Goal: Use online tool/utility: Utilize a website feature to perform a specific function

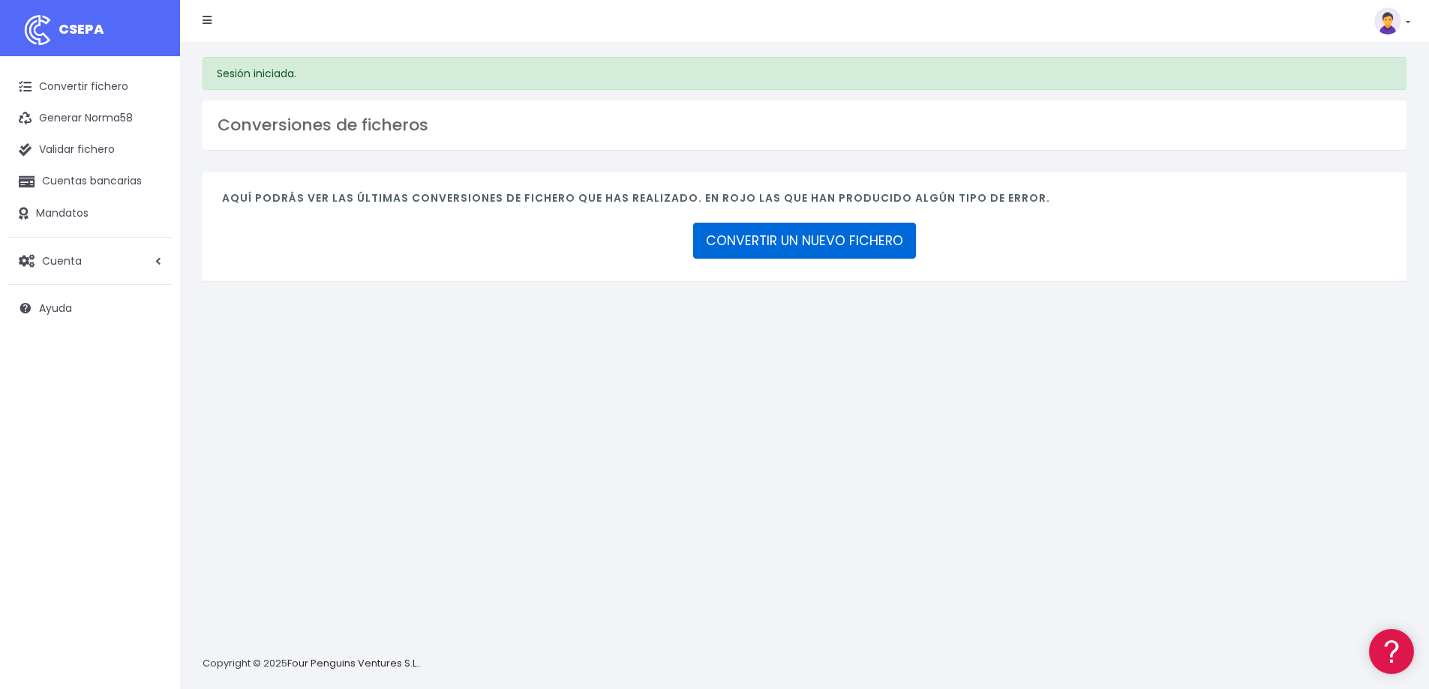
click at [763, 236] on link "CONVERTIR UN NUEVO FICHERO" at bounding box center [804, 241] width 223 height 36
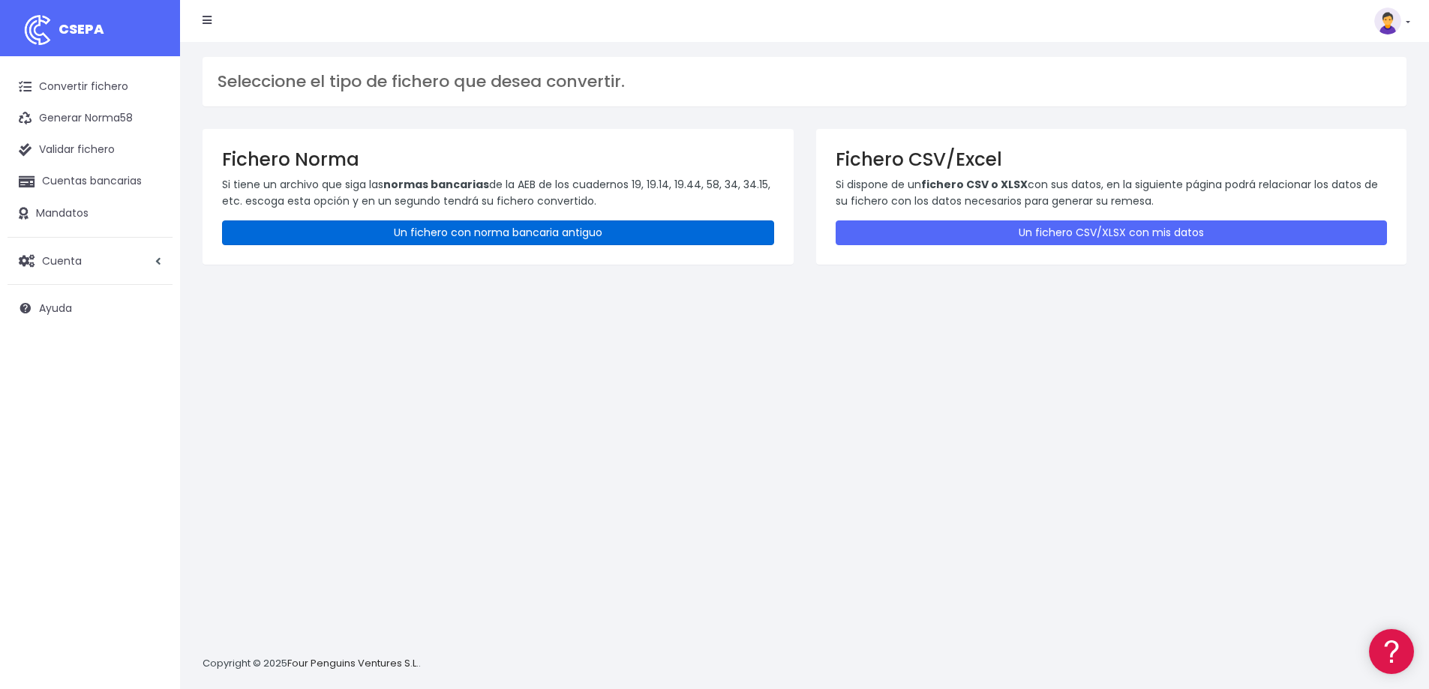
click at [497, 230] on link "Un fichero con norma bancaria antiguo" at bounding box center [498, 233] width 552 height 25
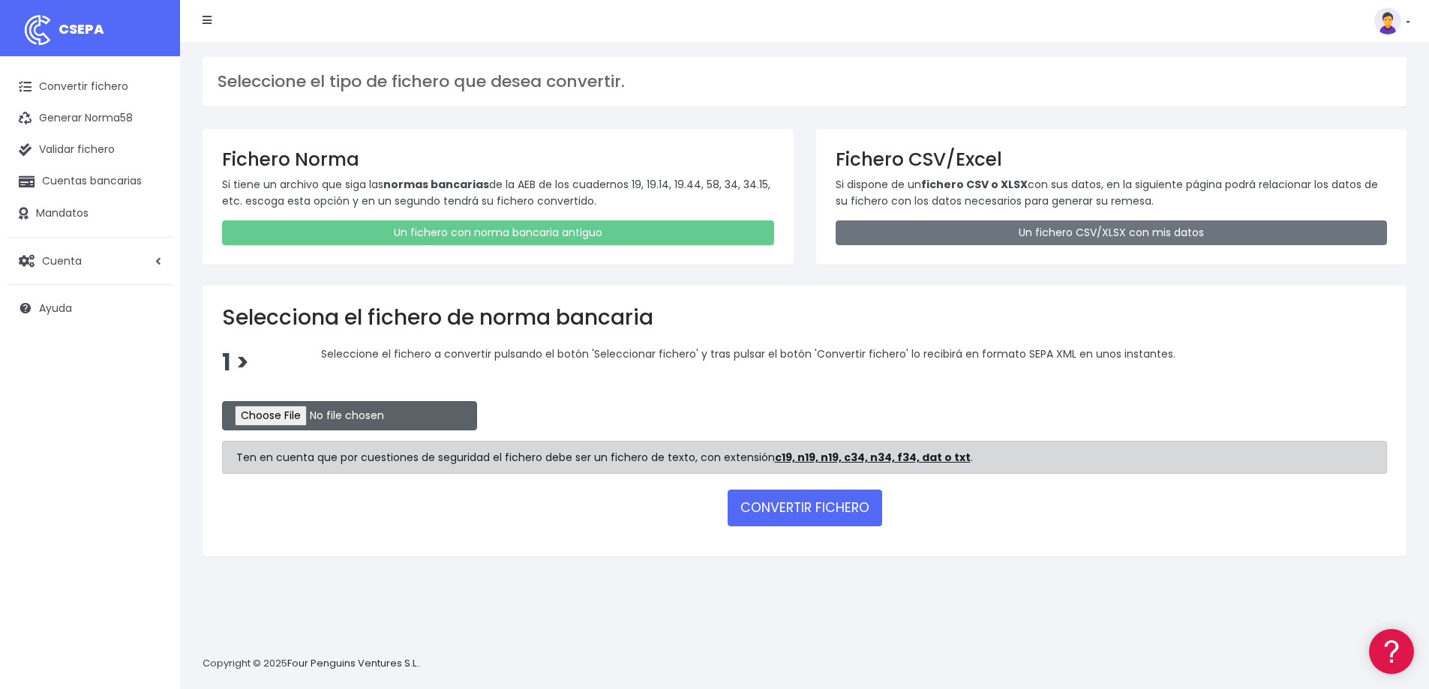
click at [286, 412] on input "file" at bounding box center [349, 415] width 255 height 29
type input "C:\fakepath\CAI0624.txt"
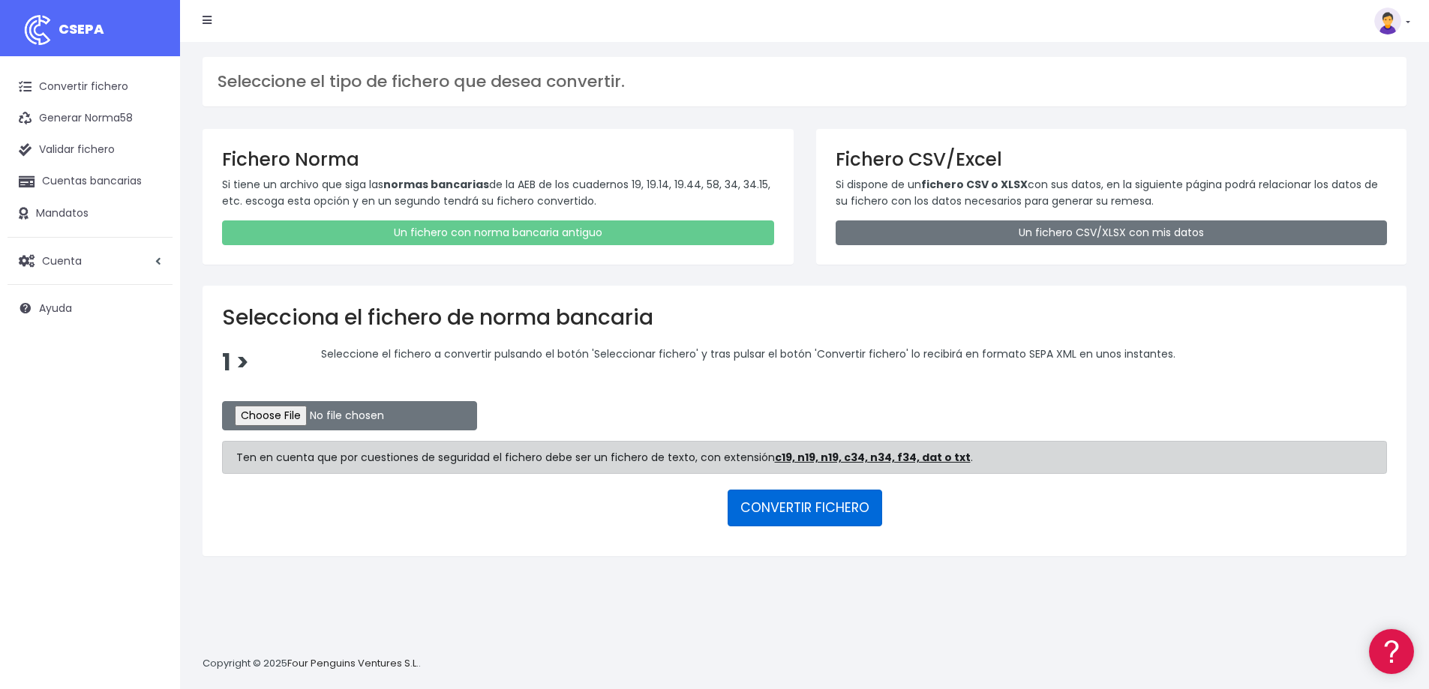
click at [785, 516] on button "CONVERTIR FICHERO" at bounding box center [805, 508] width 155 height 36
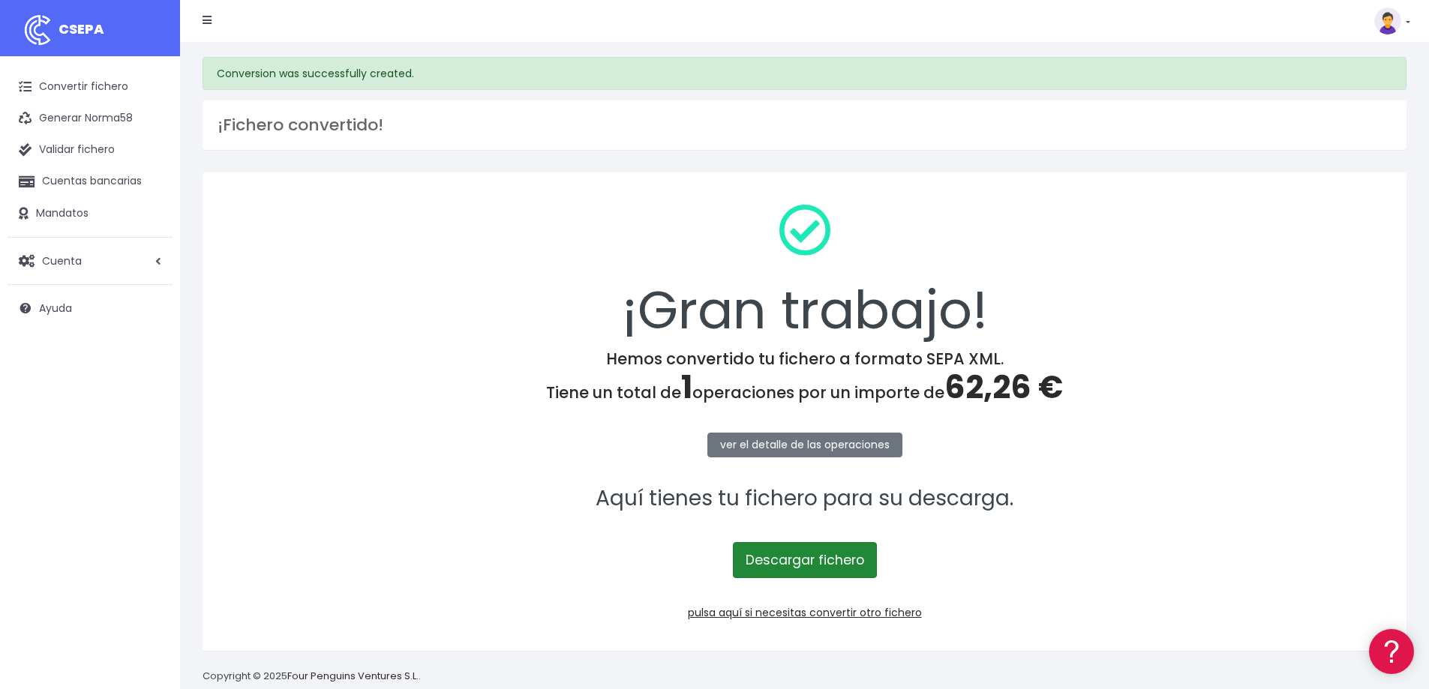
click at [778, 560] on link "Descargar fichero" at bounding box center [805, 560] width 144 height 36
click at [1385, 17] on img at bounding box center [1387, 21] width 27 height 27
click at [1335, 65] on link "Suscripción" at bounding box center [1358, 66] width 104 height 28
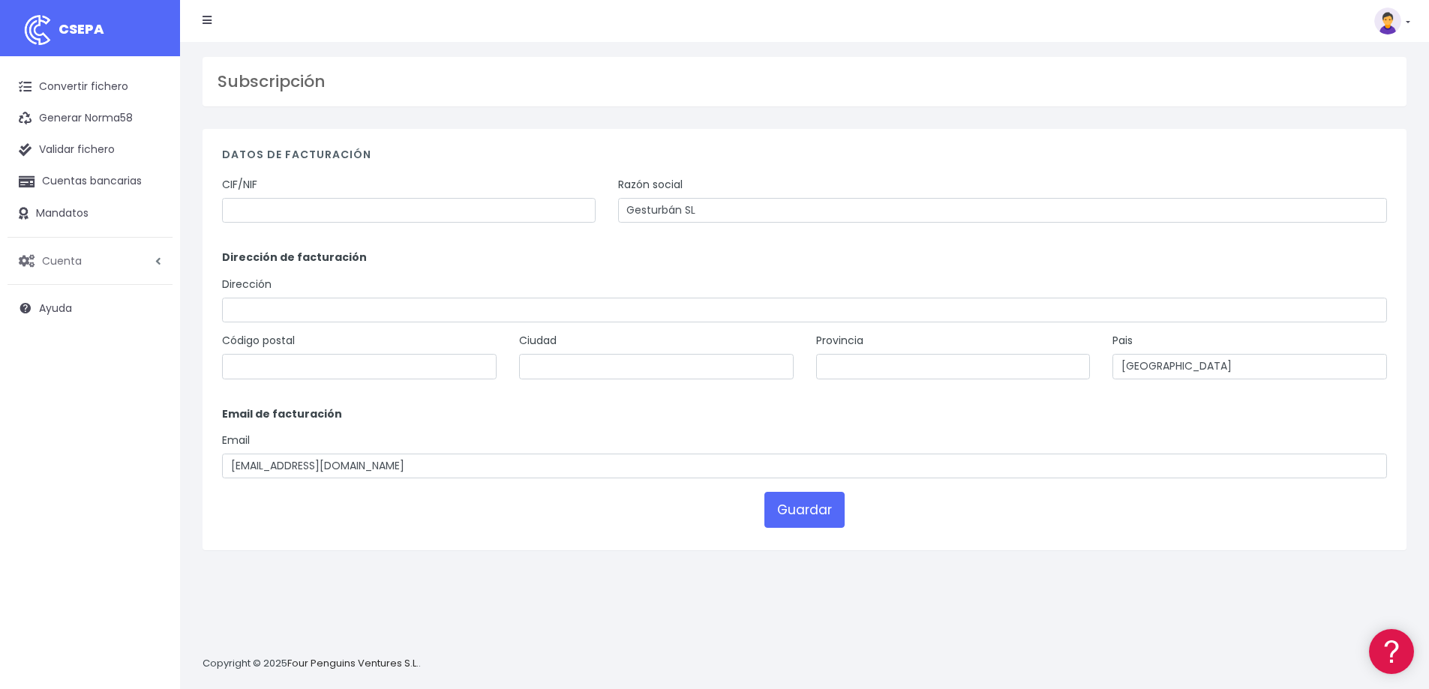
click at [41, 257] on link "Cuenta" at bounding box center [90, 261] width 165 height 32
click at [59, 294] on link "Perfiles" at bounding box center [98, 297] width 149 height 27
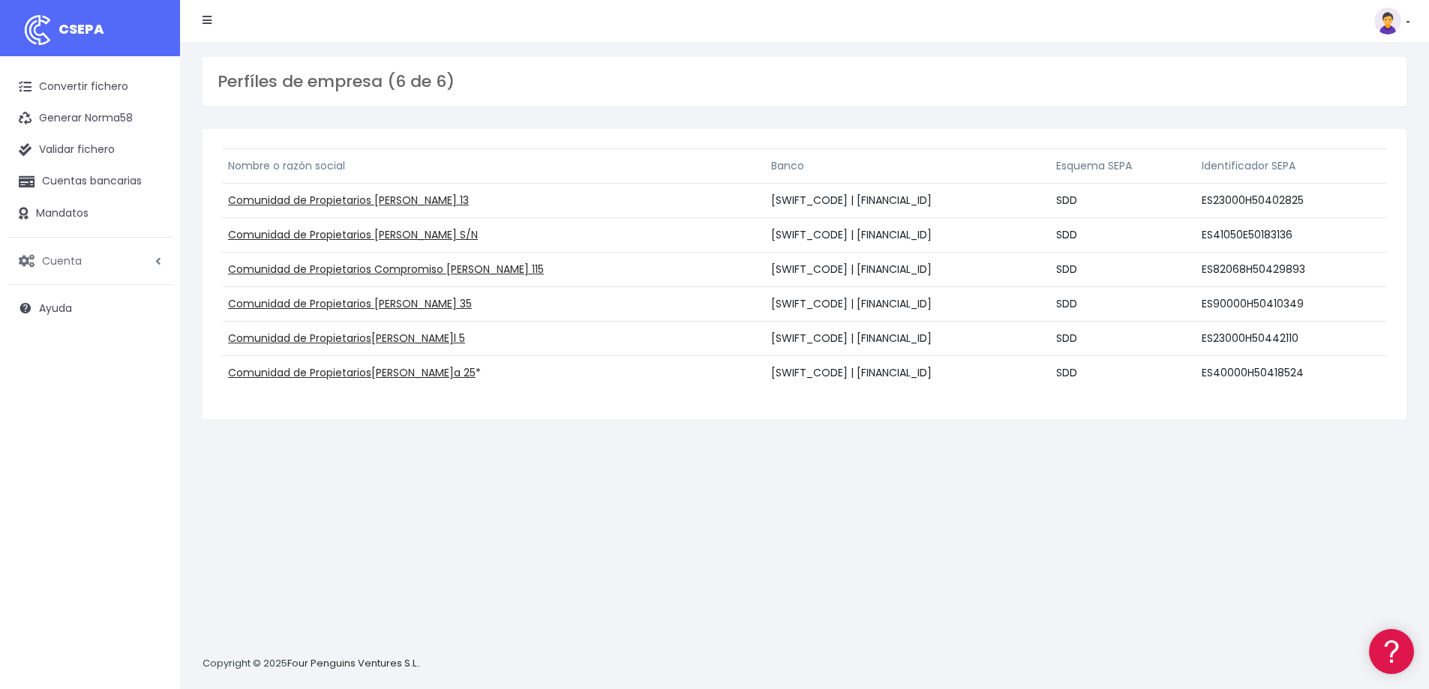
click at [66, 265] on span "Cuenta" at bounding box center [62, 260] width 40 height 15
click at [58, 321] on link "Suscripción" at bounding box center [98, 324] width 149 height 27
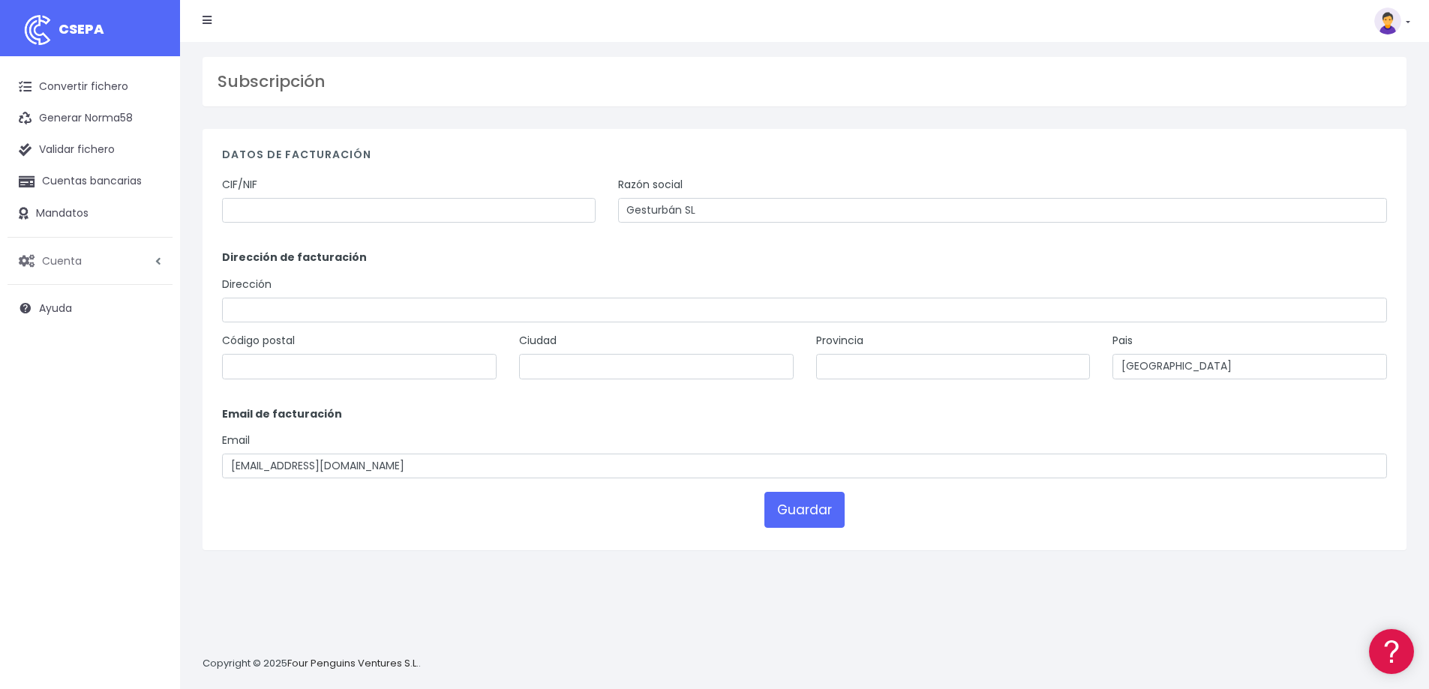
click at [59, 263] on span "Cuenta" at bounding box center [62, 260] width 40 height 15
click at [55, 347] on link "Facturación" at bounding box center [98, 351] width 149 height 27
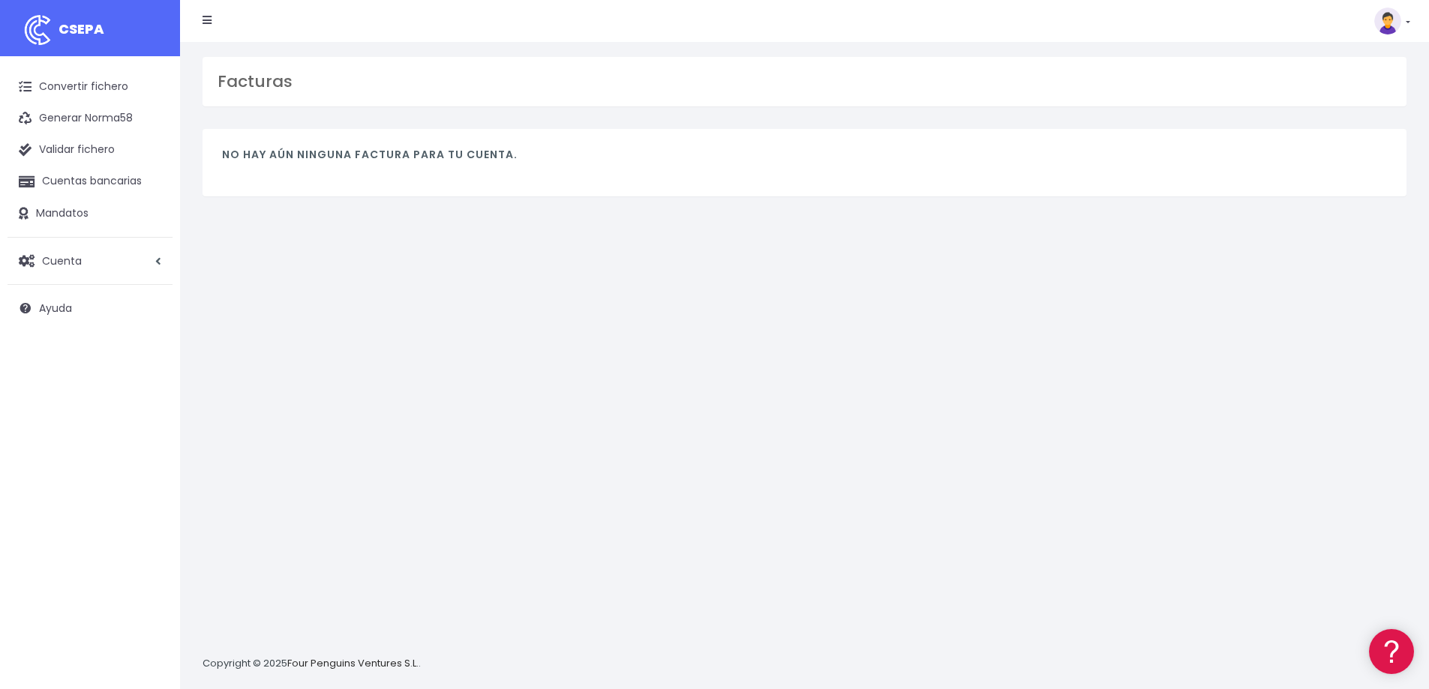
click at [205, 23] on icon at bounding box center [207, 20] width 9 height 11
